Goal: Information Seeking & Learning: Learn about a topic

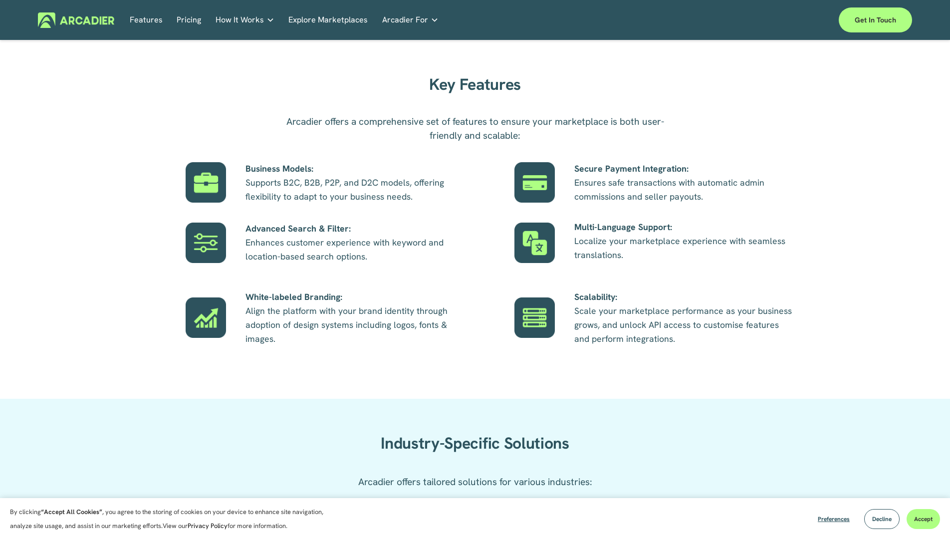
scroll to position [569, 0]
click at [151, 19] on link "Features" at bounding box center [146, 19] width 33 height 15
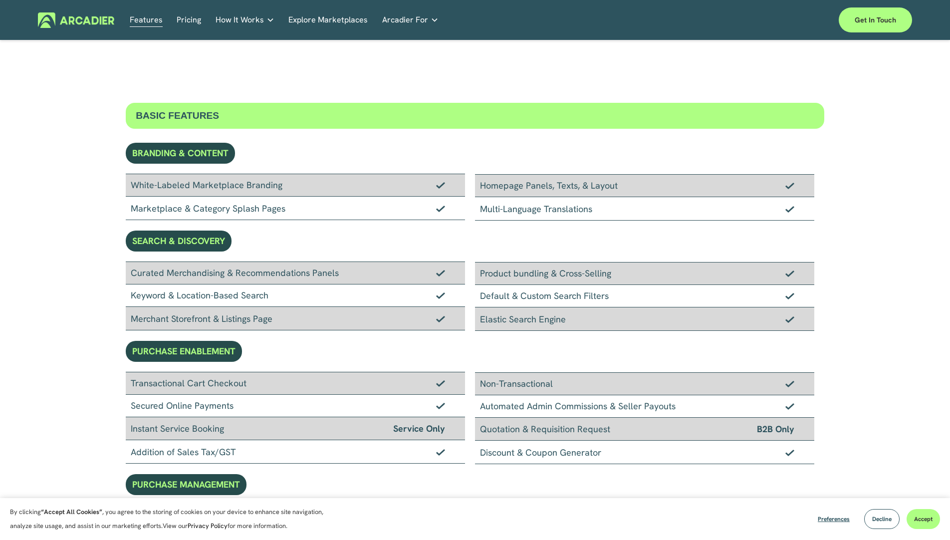
click at [185, 19] on link "Pricing" at bounding box center [189, 19] width 24 height 15
